Goal: Book appointment/travel/reservation

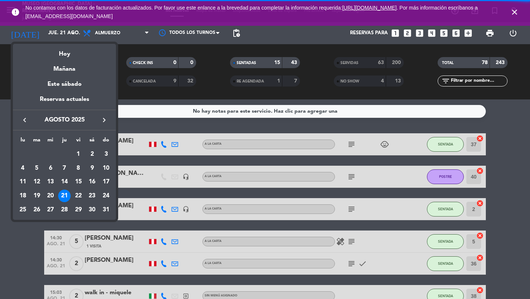
click at [102, 118] on icon "keyboard_arrow_right" at bounding box center [104, 120] width 9 height 9
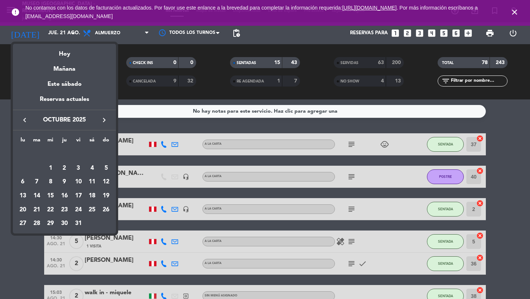
click at [102, 118] on icon "keyboard_arrow_right" at bounding box center [104, 120] width 9 height 9
click at [63, 195] on div "20" at bounding box center [64, 196] width 13 height 13
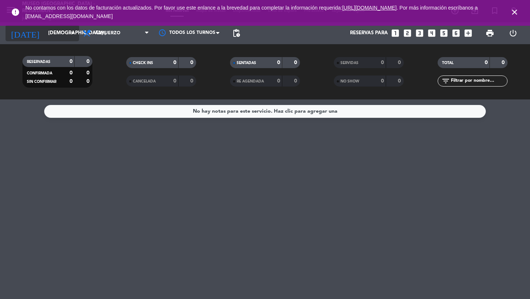
click at [59, 40] on input "[DEMOGRAPHIC_DATA] [DATE]" at bounding box center [77, 33] width 65 height 13
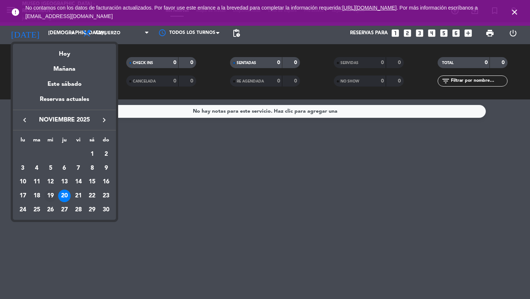
click at [46, 193] on div "19" at bounding box center [50, 196] width 13 height 13
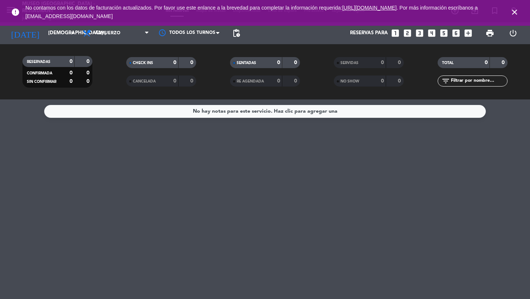
type input "mié. [DATE]"
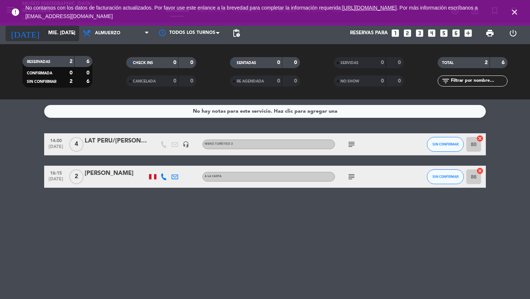
click at [49, 34] on input "mié. [DATE]" at bounding box center [77, 33] width 65 height 13
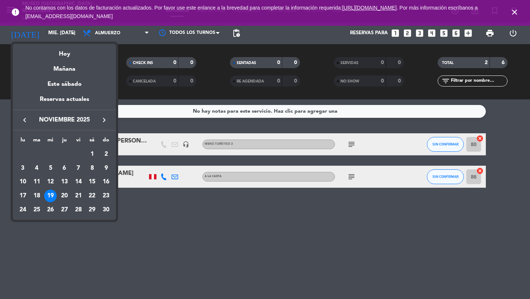
click at [203, 262] on div at bounding box center [265, 149] width 530 height 299
